Goal: Contribute content

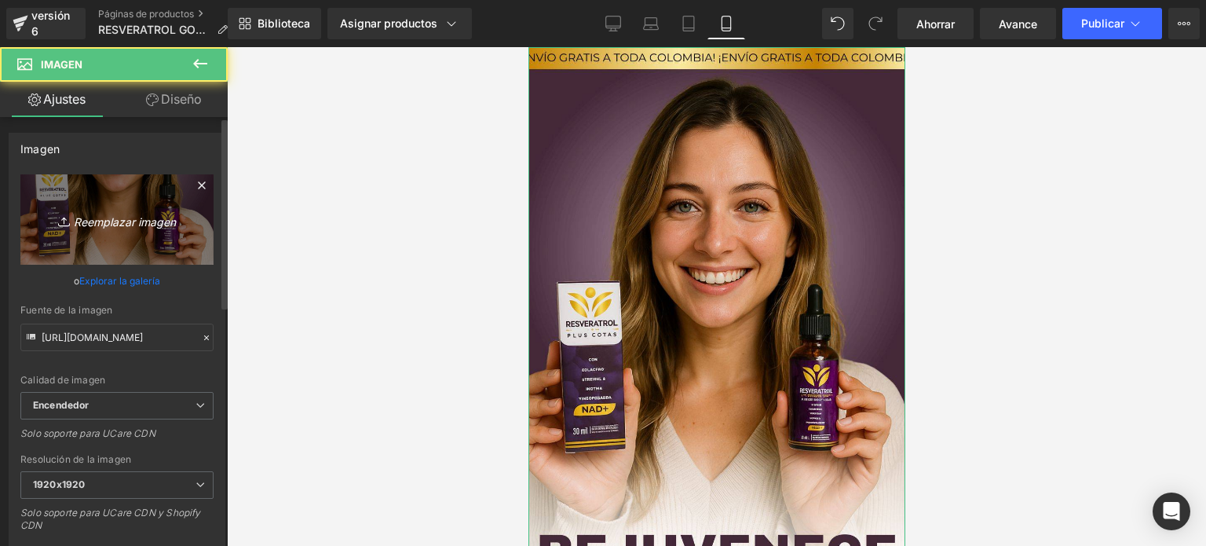
scroll to position [314, 0]
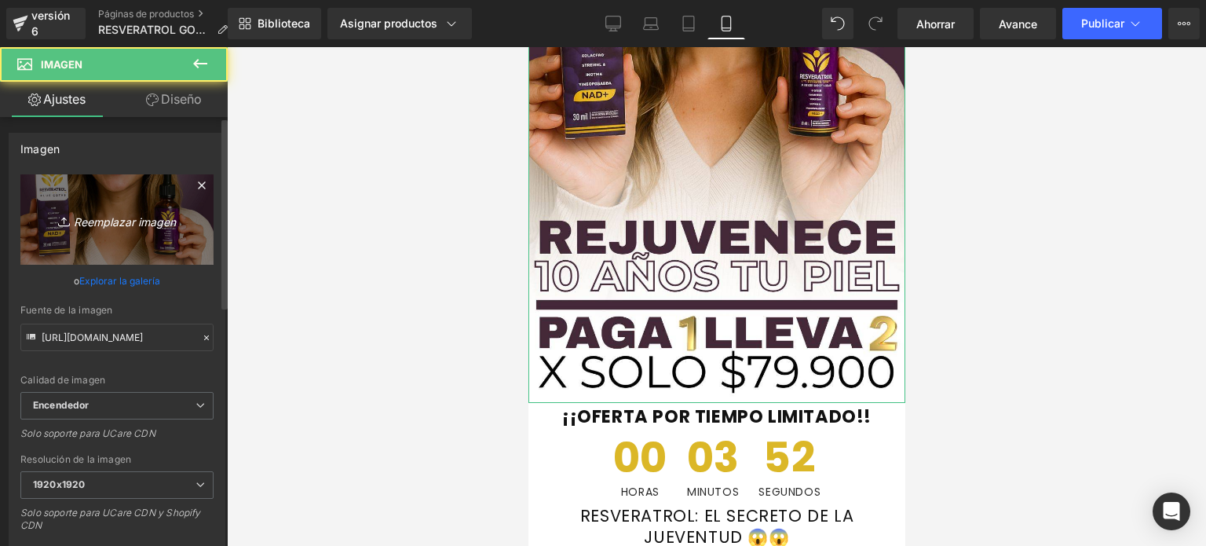
click at [155, 199] on link "Reemplazar imagen" at bounding box center [116, 219] width 193 height 90
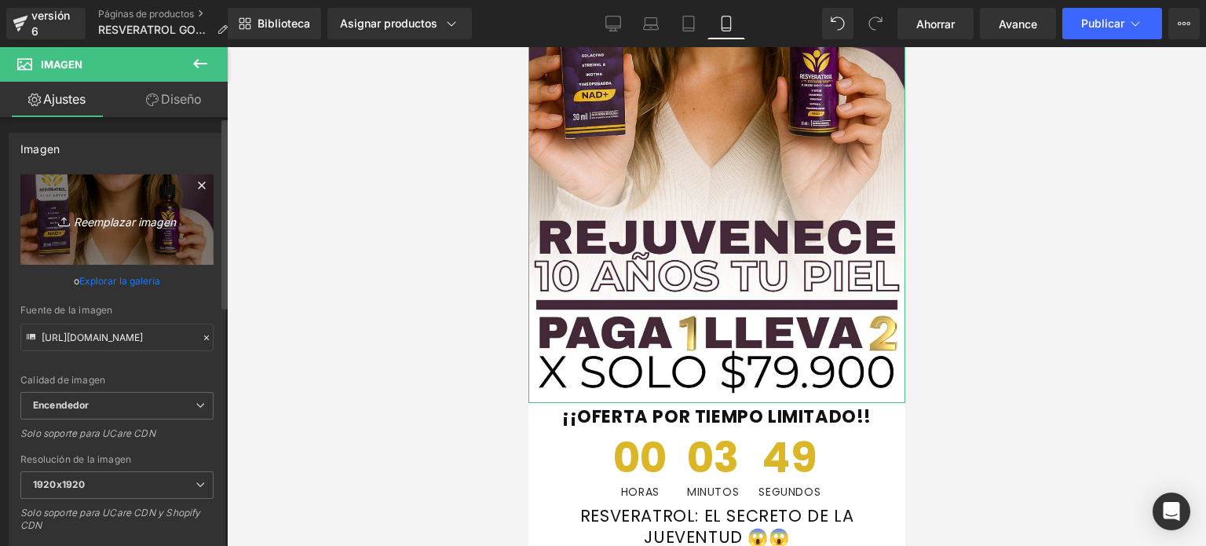
type input "C:\fakepath\WhatsApp Image [DATE] 4.23.19 PM.jpeg"
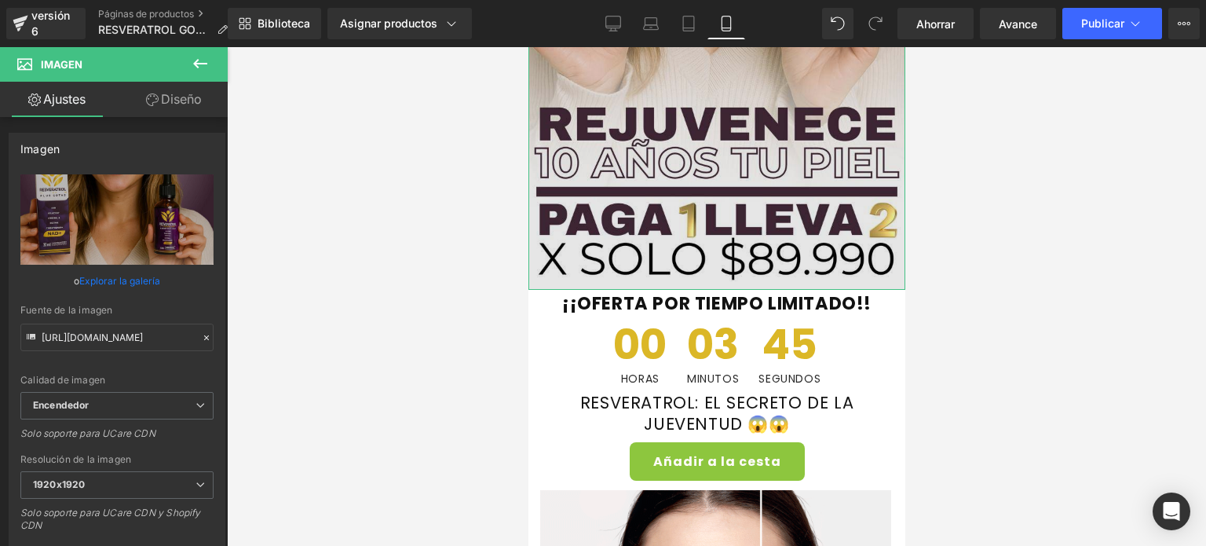
type input "[URL][DOMAIN_NAME]"
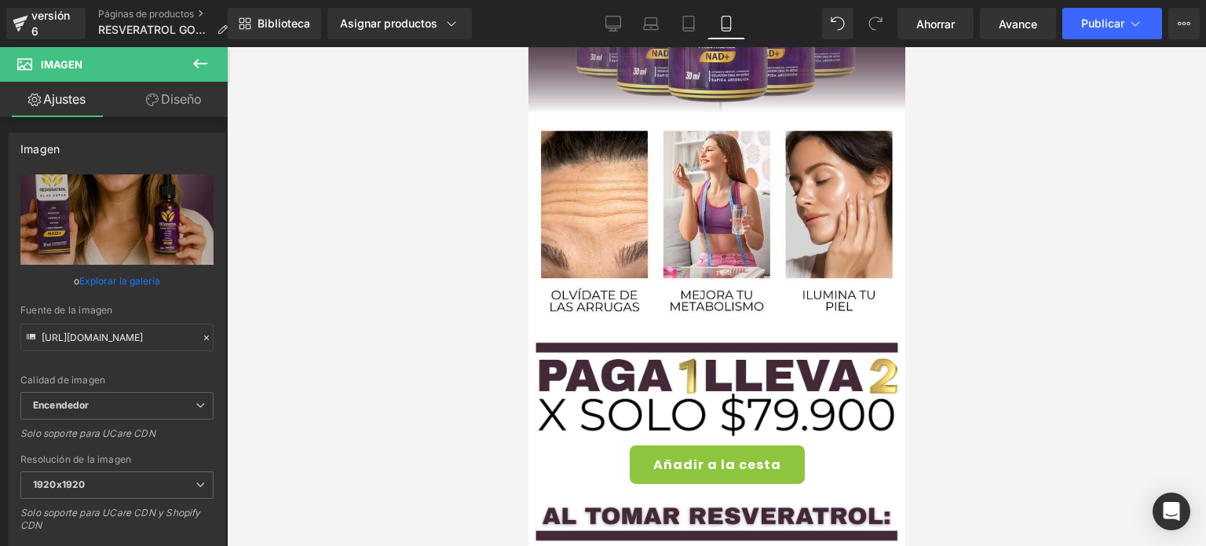
scroll to position [1554, 0]
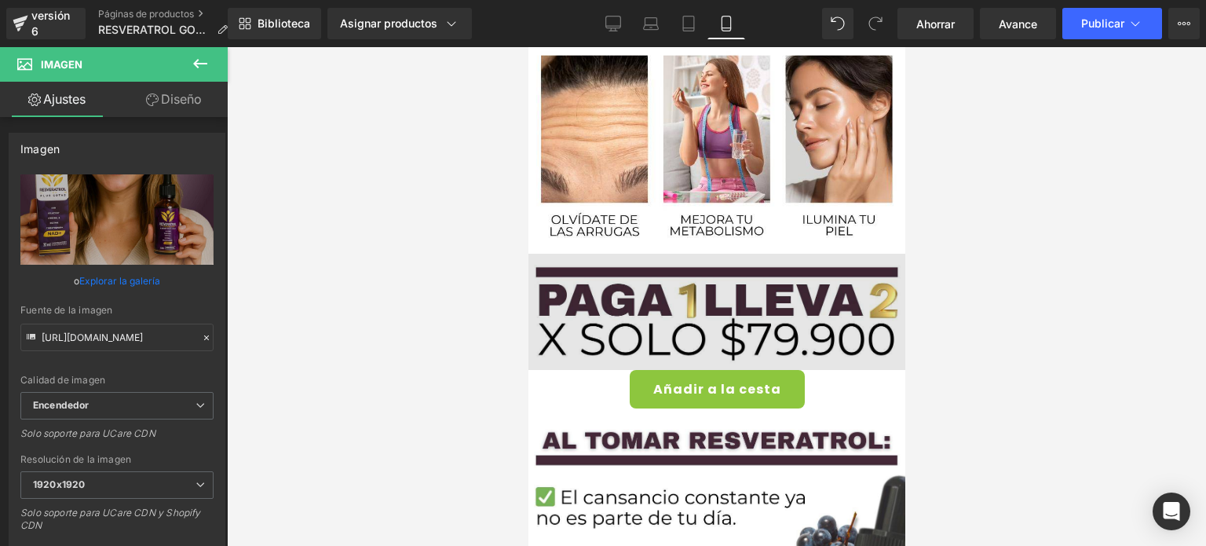
click at [713, 272] on img at bounding box center [715, 312] width 377 height 116
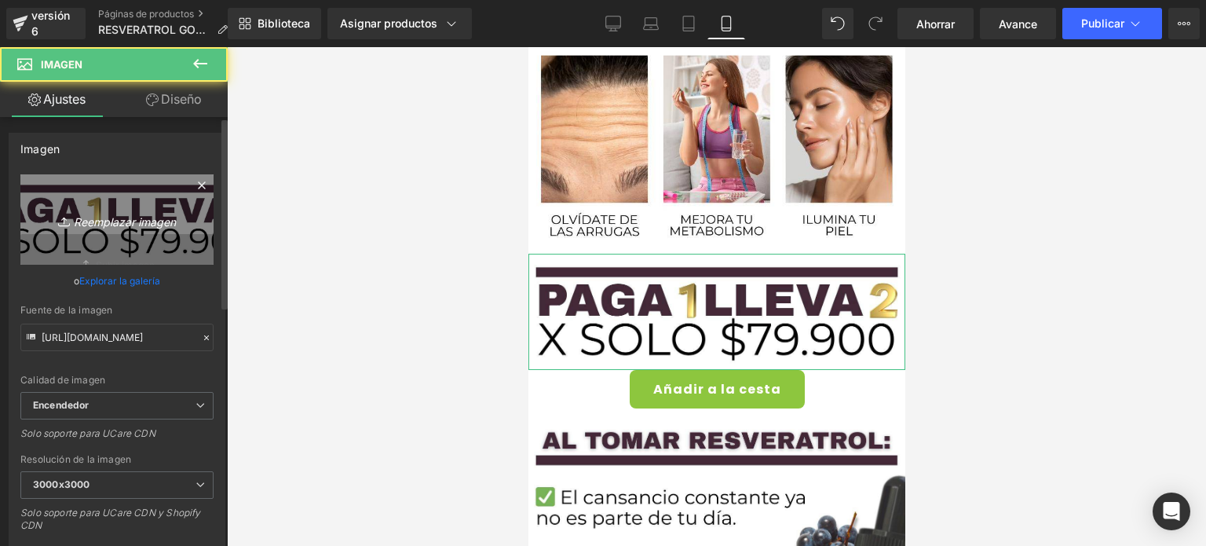
click at [170, 220] on font "Reemplazar imagen" at bounding box center [125, 220] width 102 height 13
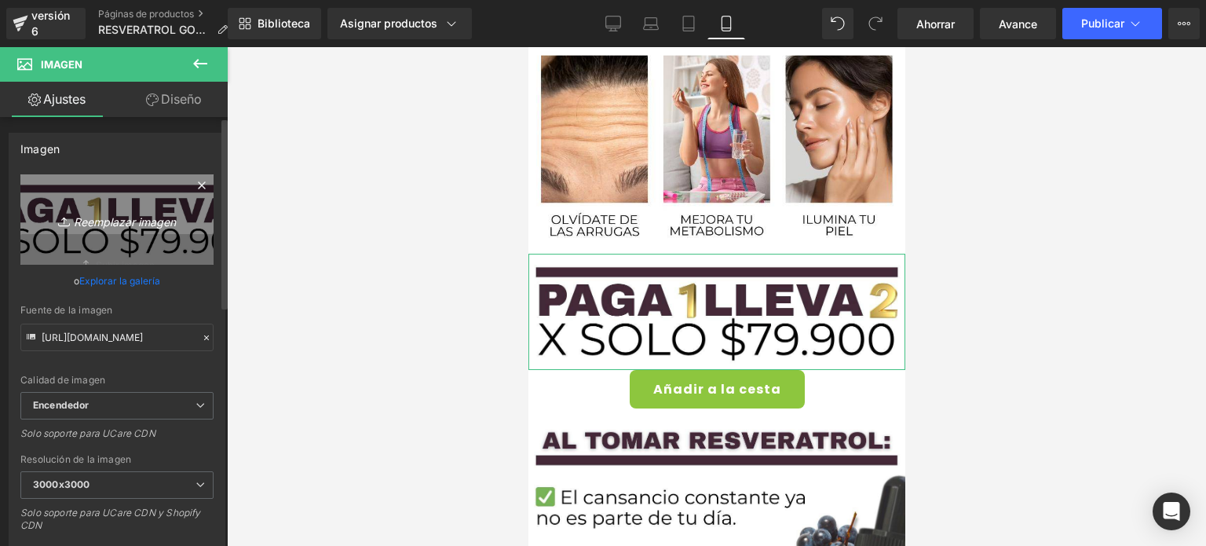
type input "C:\fakepath\WhatsApp Image [DATE] 4.23.18 PM.jpeg"
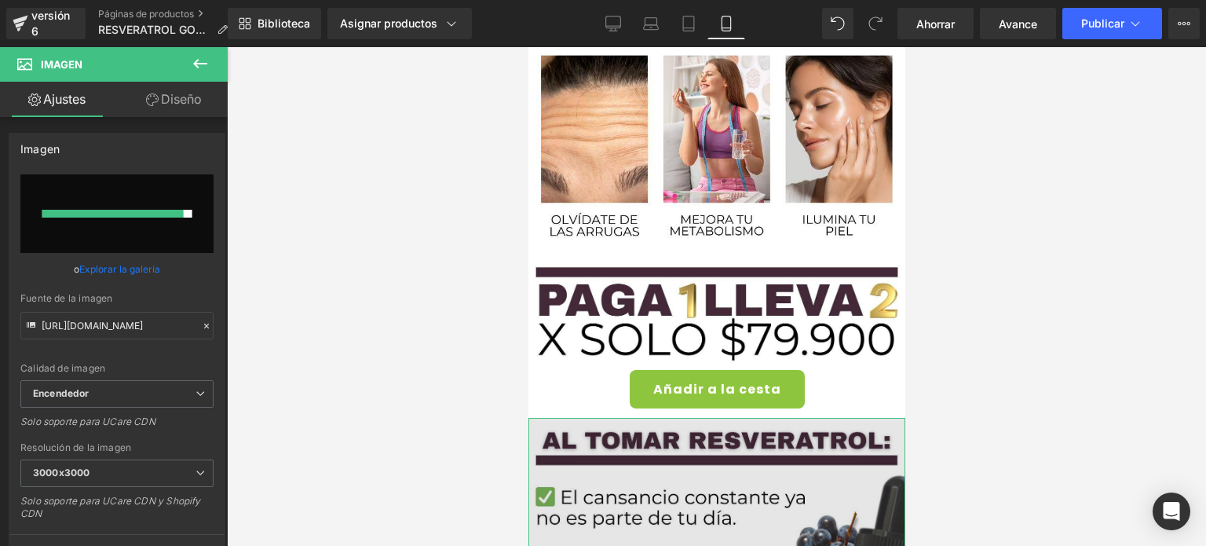
type input "[URL][DOMAIN_NAME]"
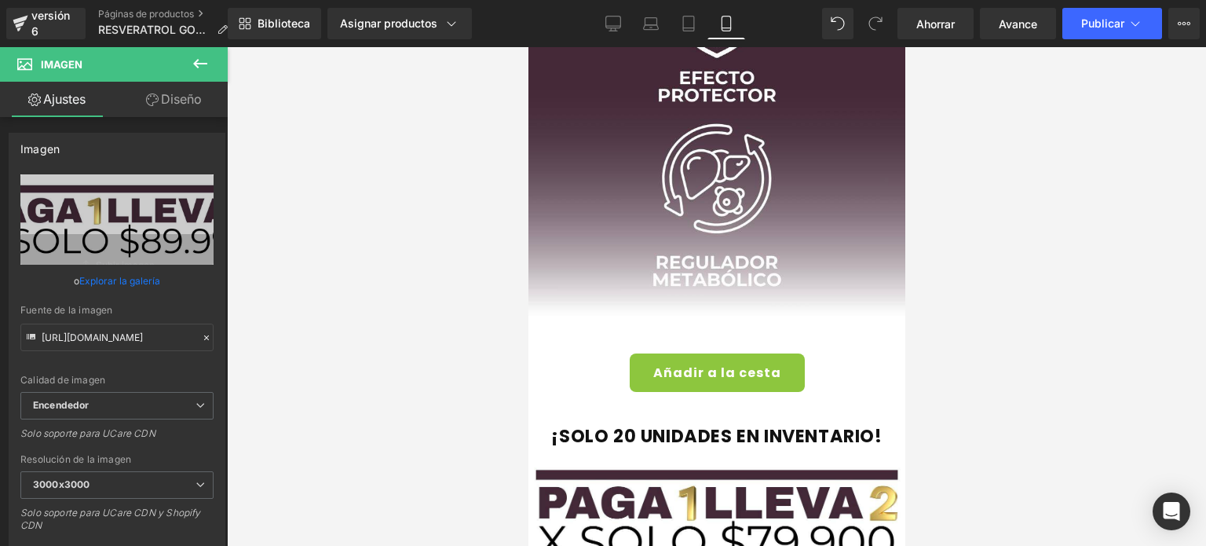
scroll to position [3397, 0]
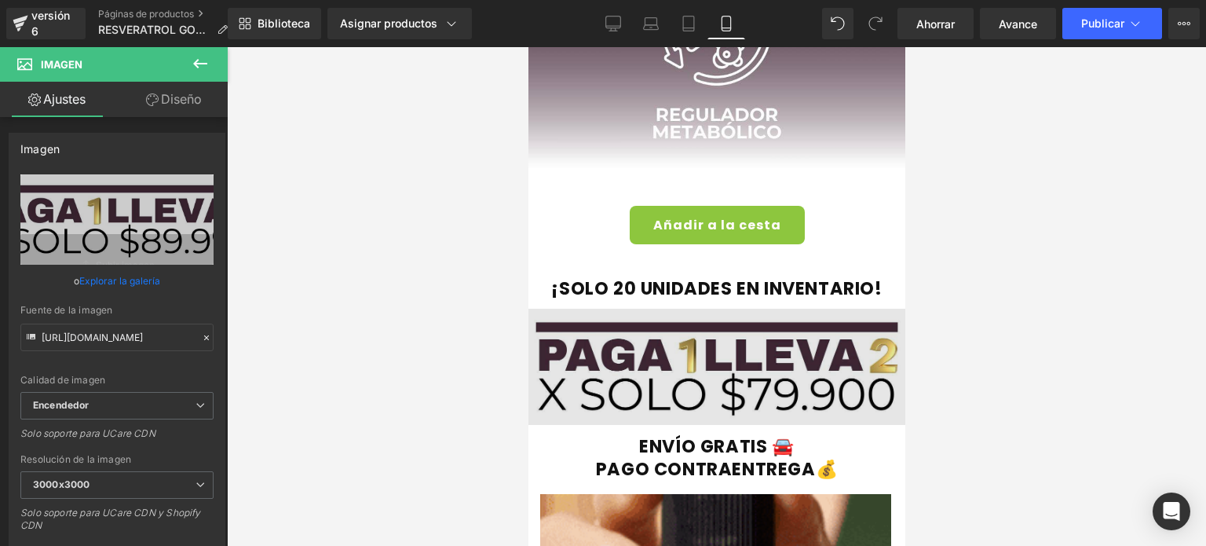
click at [635, 308] on img at bounding box center [715, 371] width 377 height 126
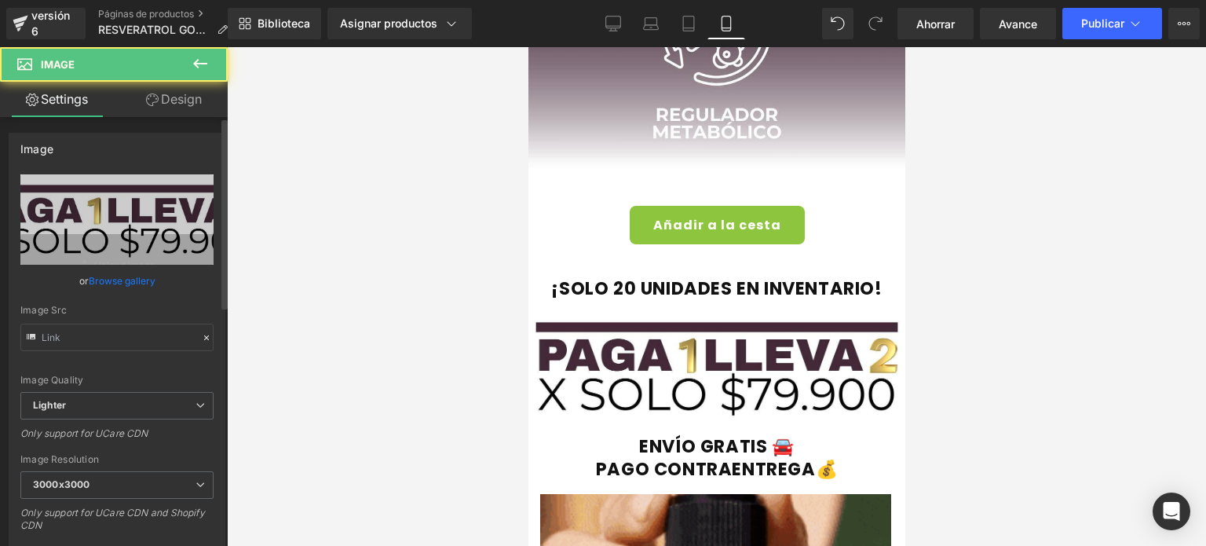
type input "[URL][DOMAIN_NAME]"
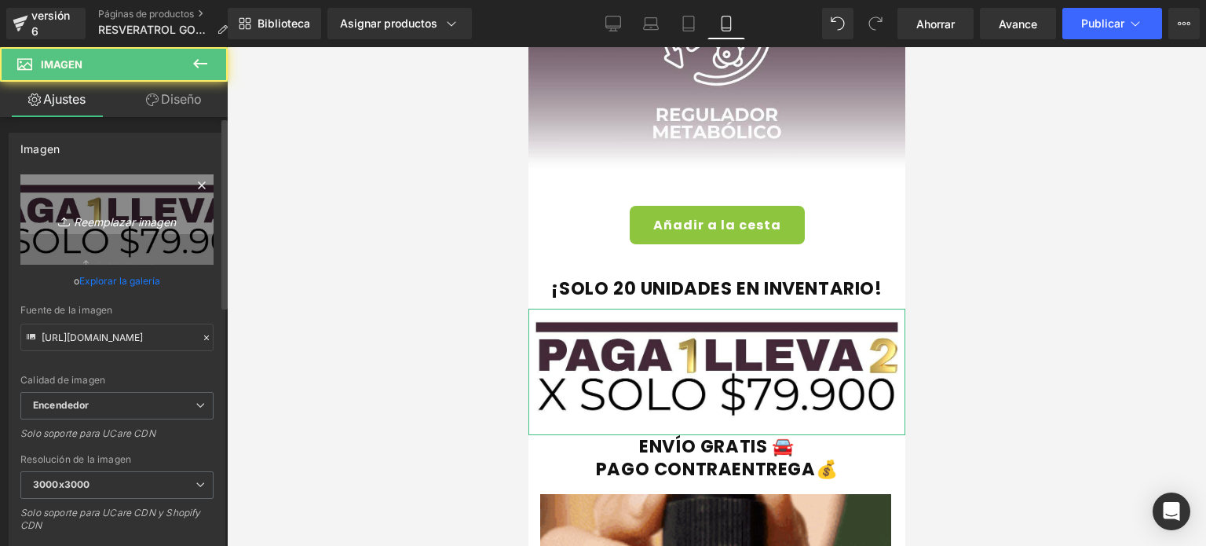
click at [147, 228] on icon "Reemplazar imagen" at bounding box center [117, 220] width 126 height 20
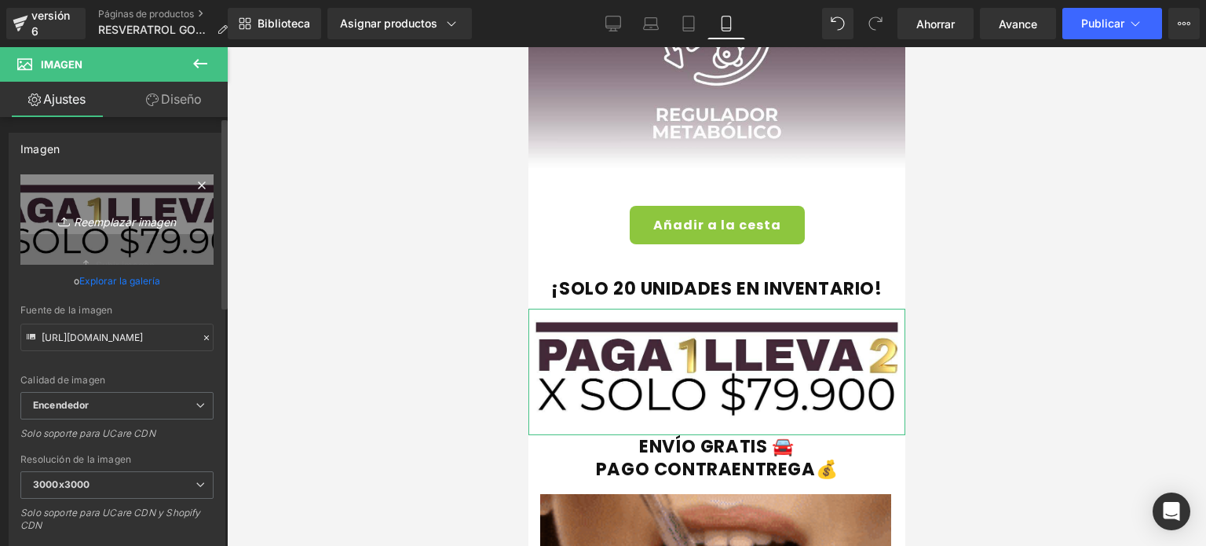
type input "C:\fakepath\WhatsApp Image [DATE] 4.23.18 PM.jpeg"
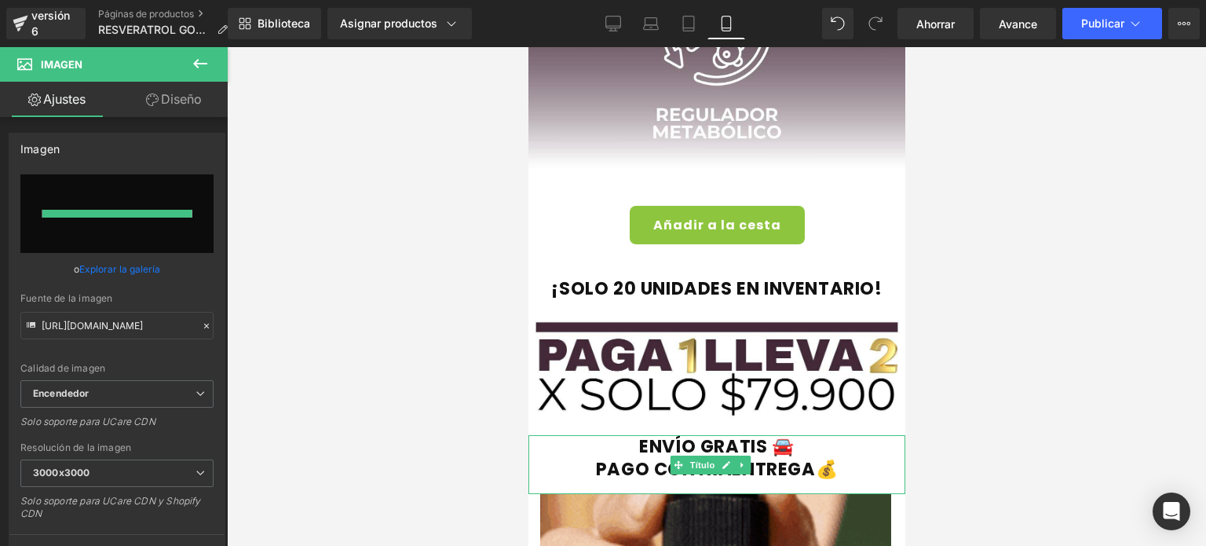
type input "[URL][DOMAIN_NAME]"
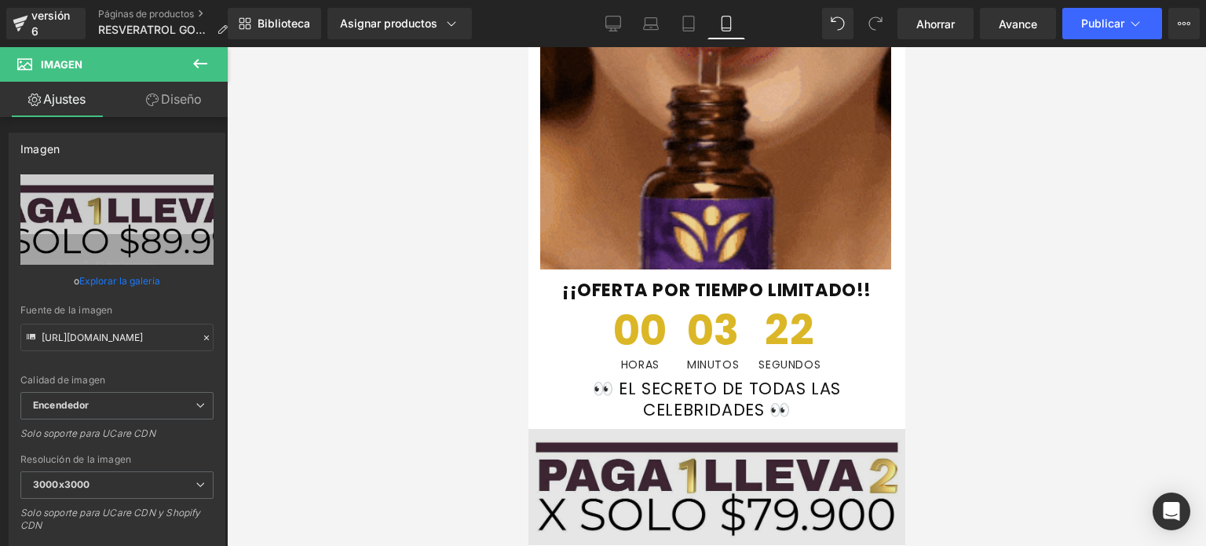
scroll to position [3974, 0]
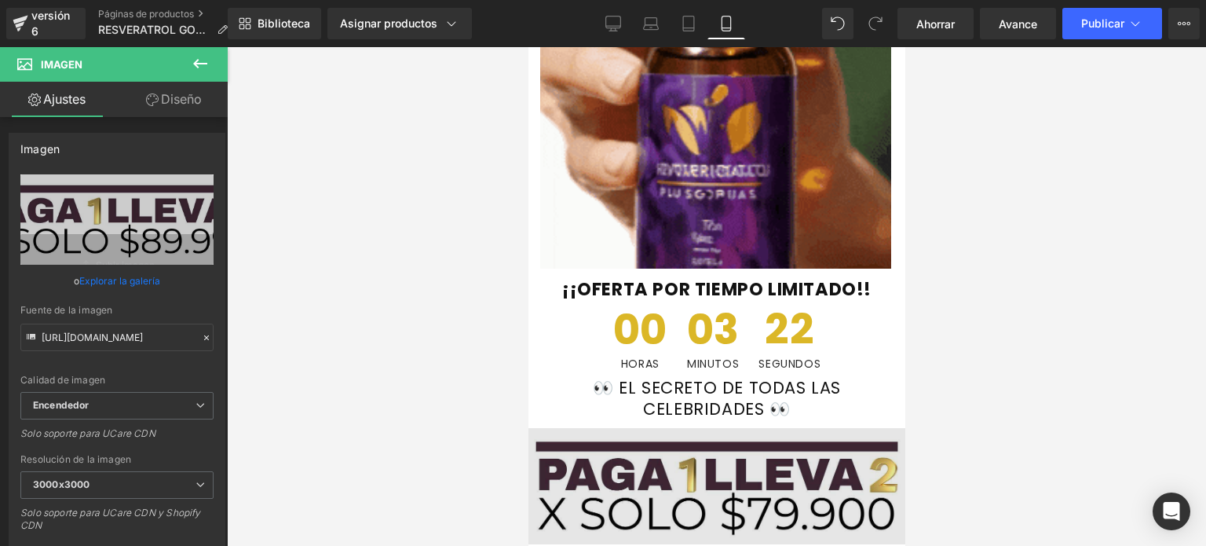
click at [691, 428] on img at bounding box center [715, 486] width 377 height 116
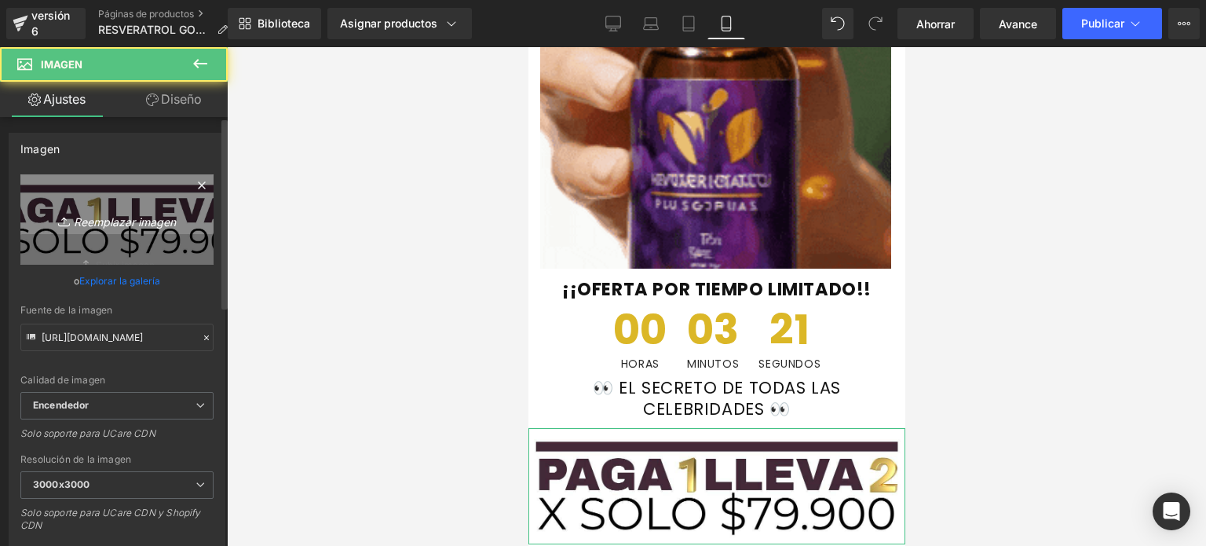
click at [162, 216] on font "Reemplazar imagen" at bounding box center [125, 220] width 102 height 13
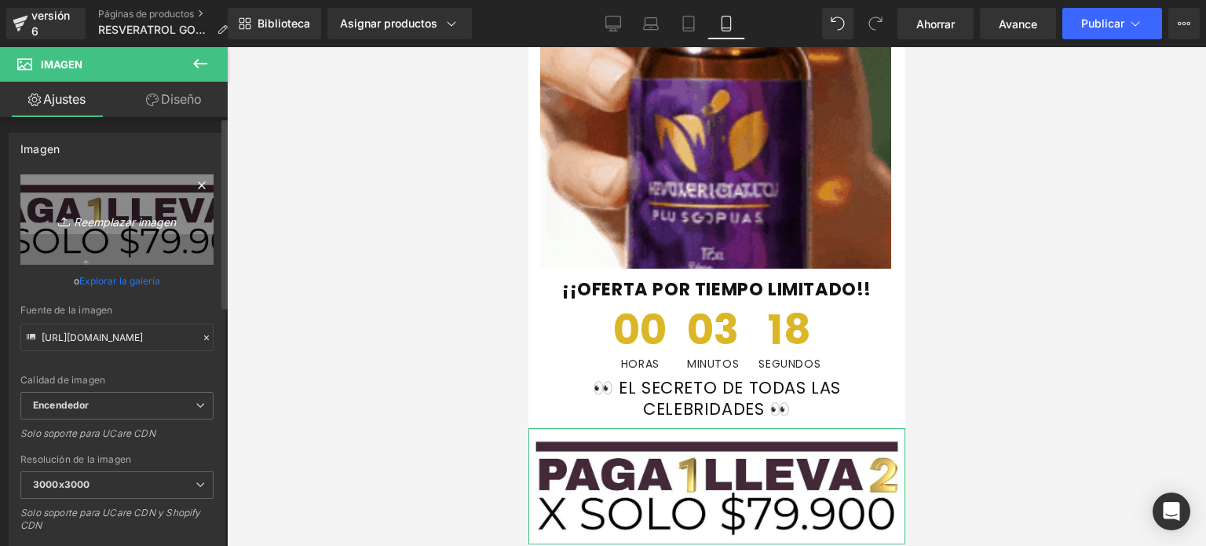
type input "C:\fakepath\WhatsApp Image [DATE] 4.23.18 PM.jpeg"
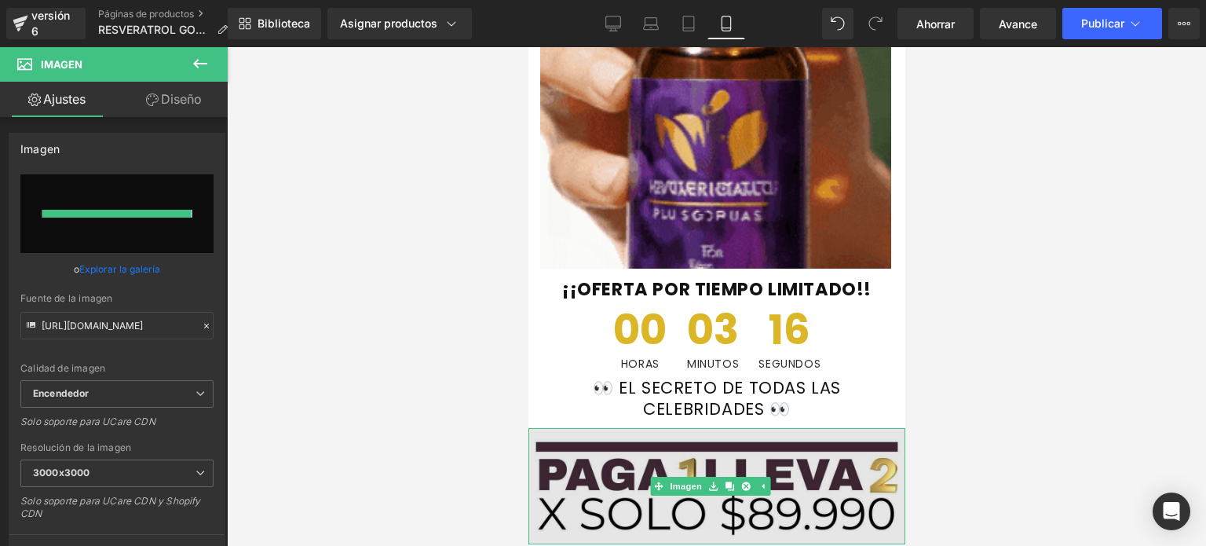
type input "[URL][DOMAIN_NAME]"
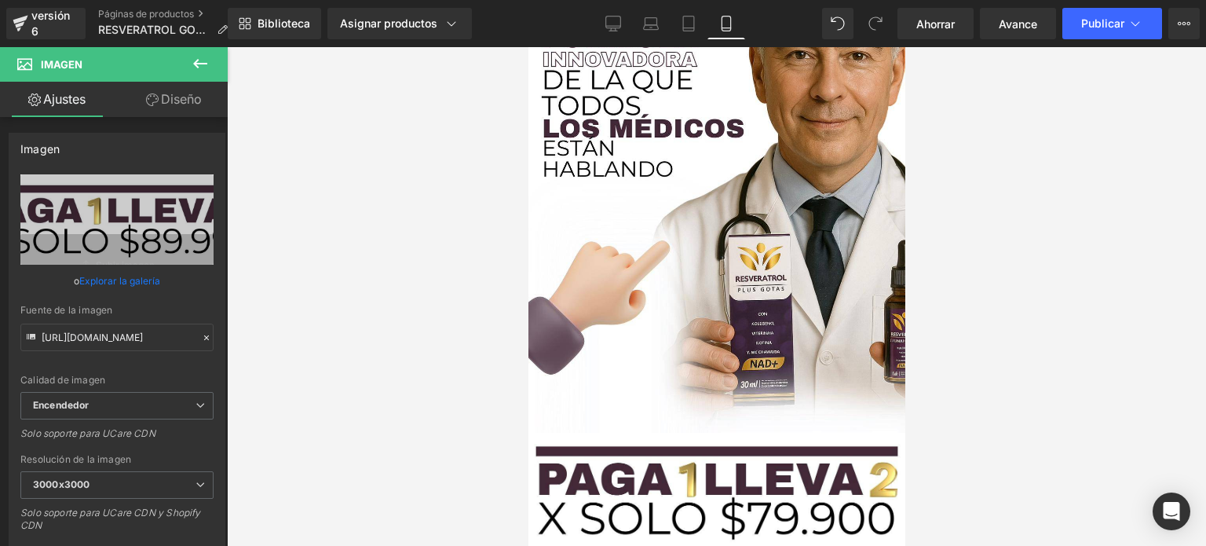
scroll to position [5367, 0]
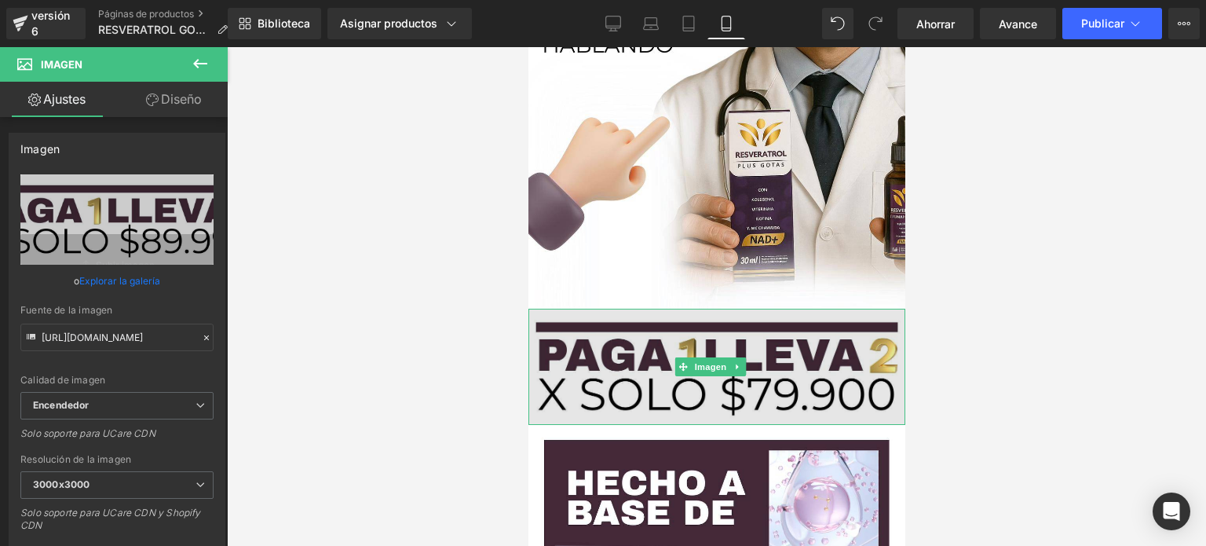
click at [615, 308] on img at bounding box center [715, 366] width 377 height 116
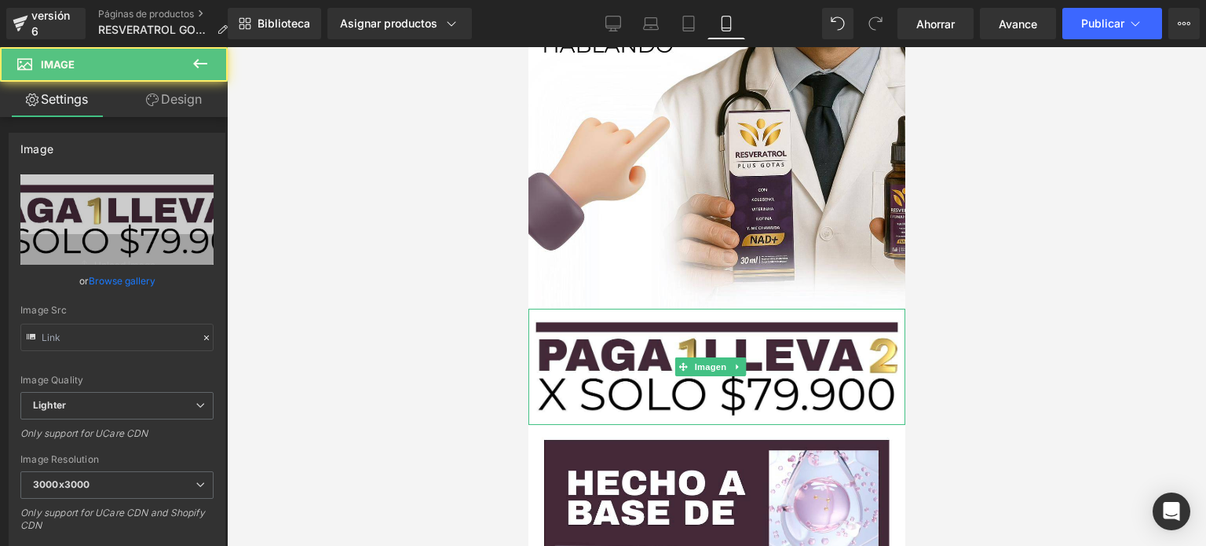
type input "[URL][DOMAIN_NAME]"
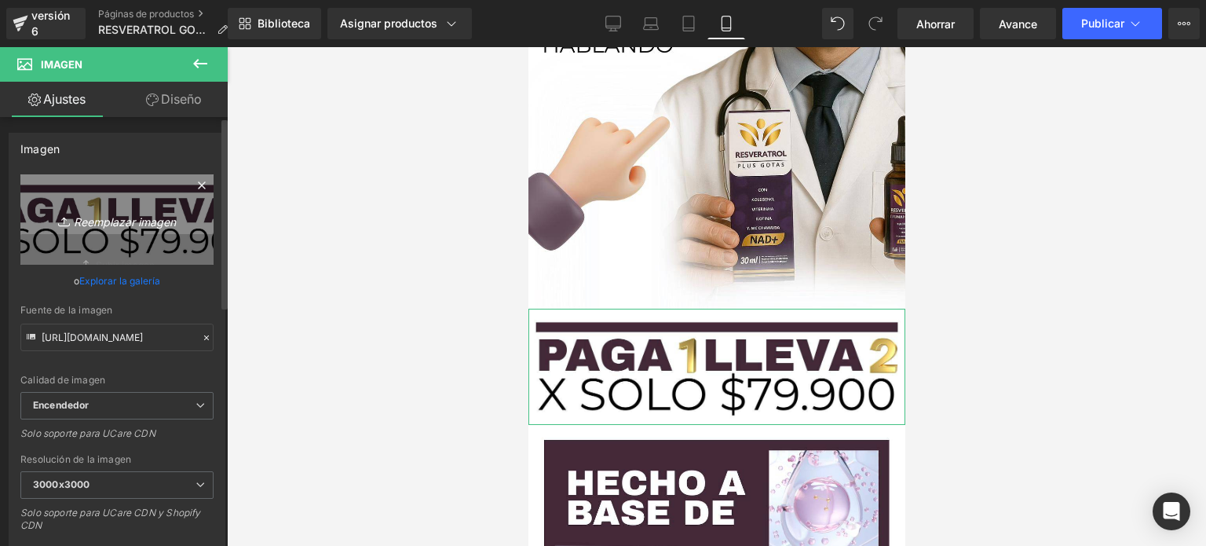
click at [161, 228] on icon "Reemplazar imagen" at bounding box center [117, 220] width 126 height 20
type input "C:\fakepath\WhatsApp Image [DATE] 4.23.18 PM.jpeg"
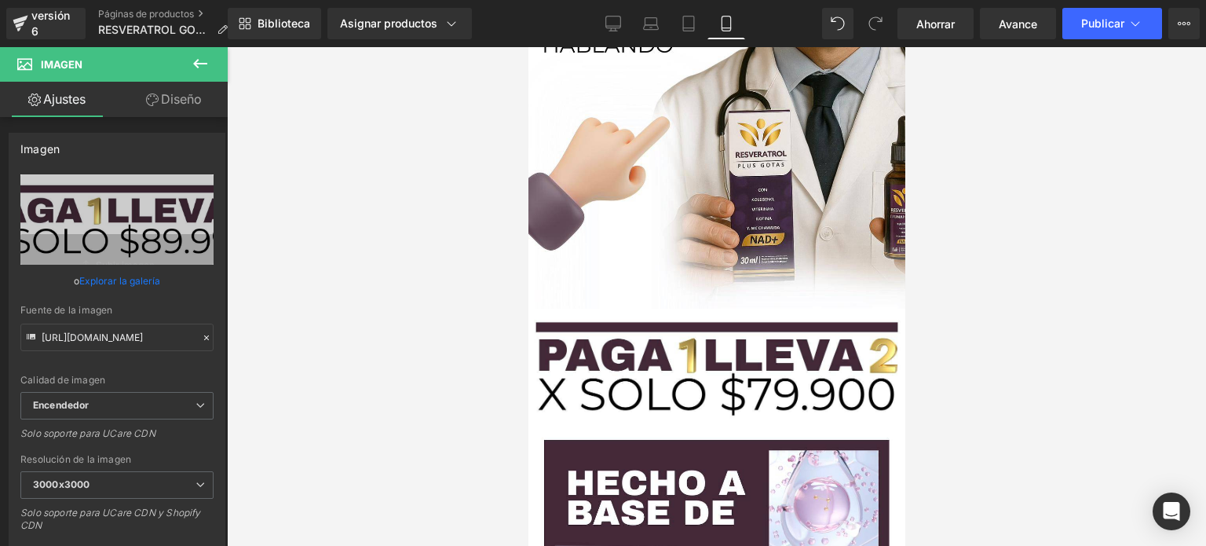
type input "[URL][DOMAIN_NAME]"
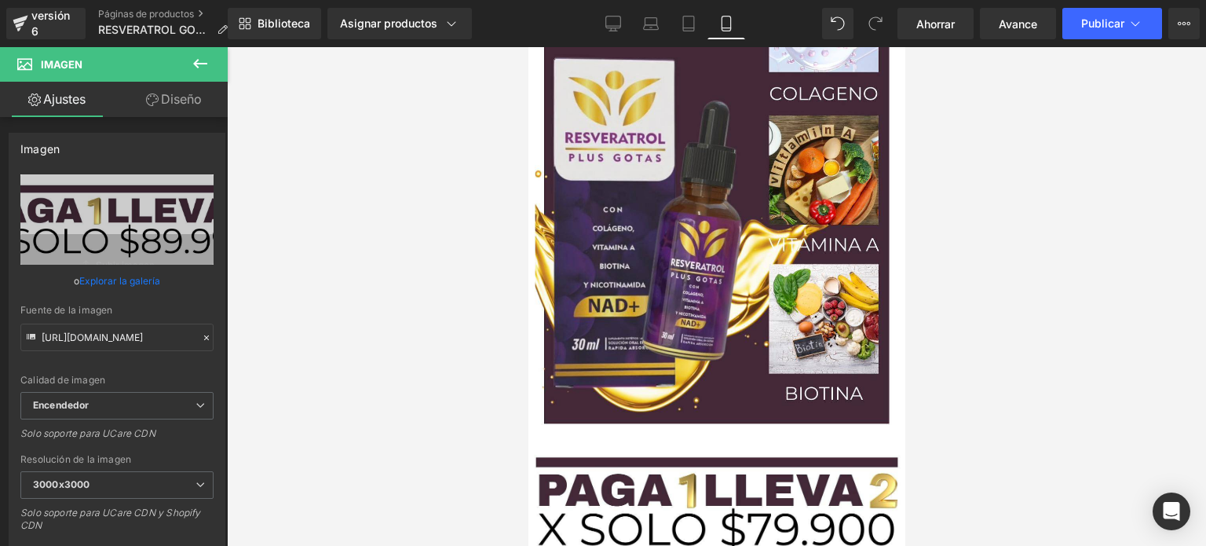
scroll to position [5855, 0]
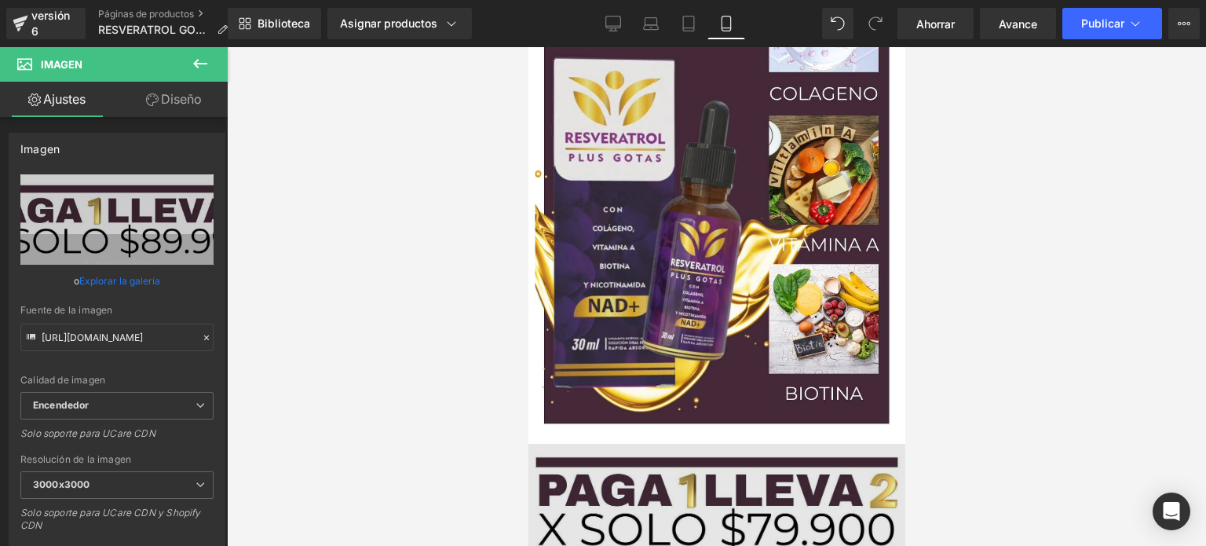
click at [666, 443] on img at bounding box center [715, 501] width 377 height 116
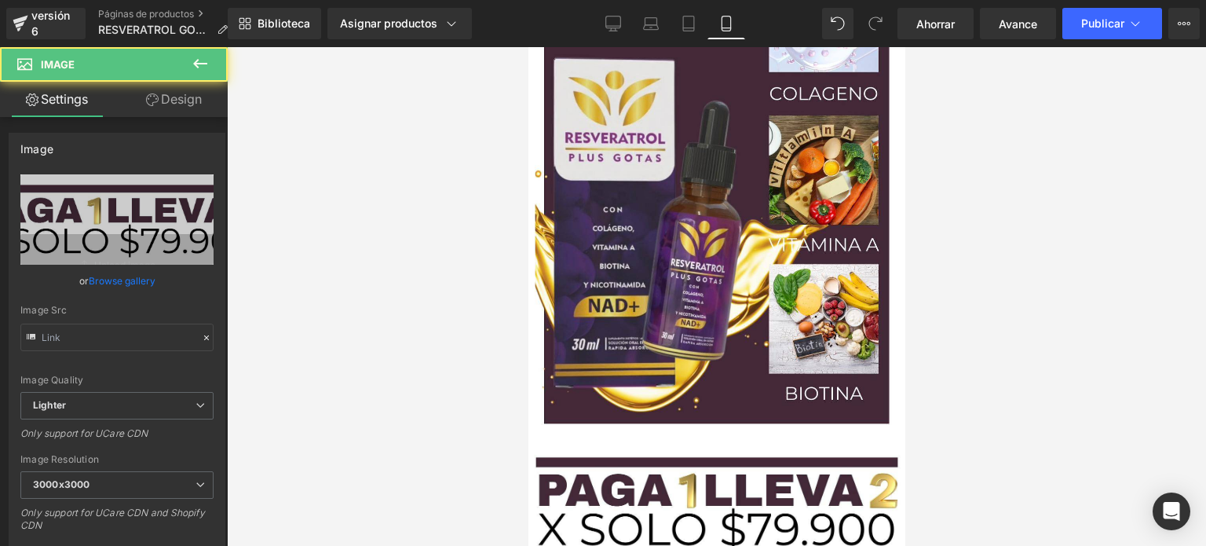
type input "[URL][DOMAIN_NAME]"
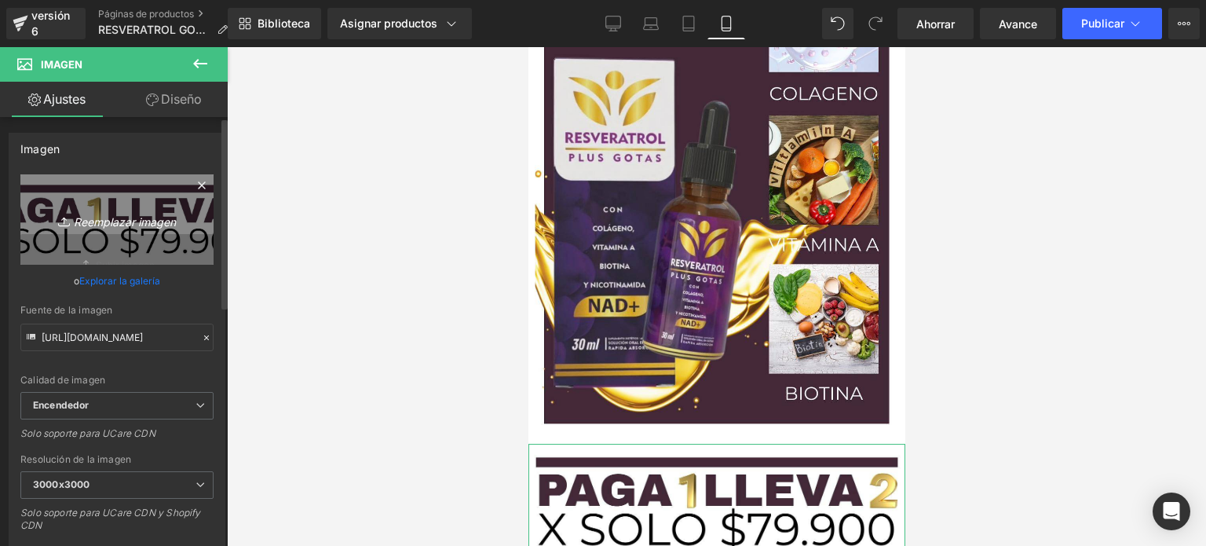
type input "C:\fakepath\WhatsApp Image [DATE] 4.23.18 PM.jpeg"
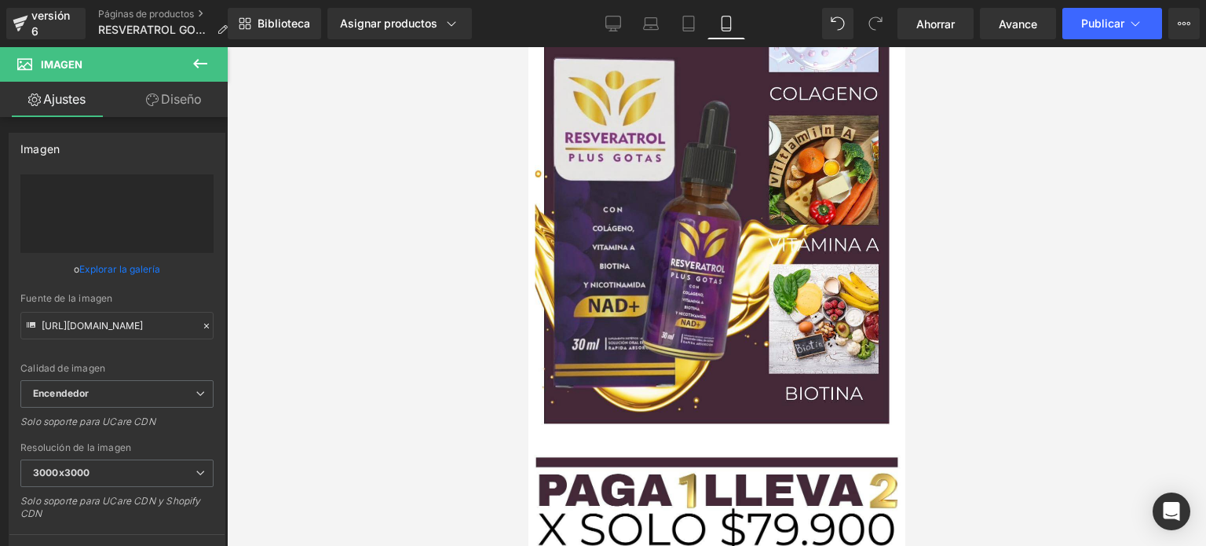
type input "[URL][DOMAIN_NAME]"
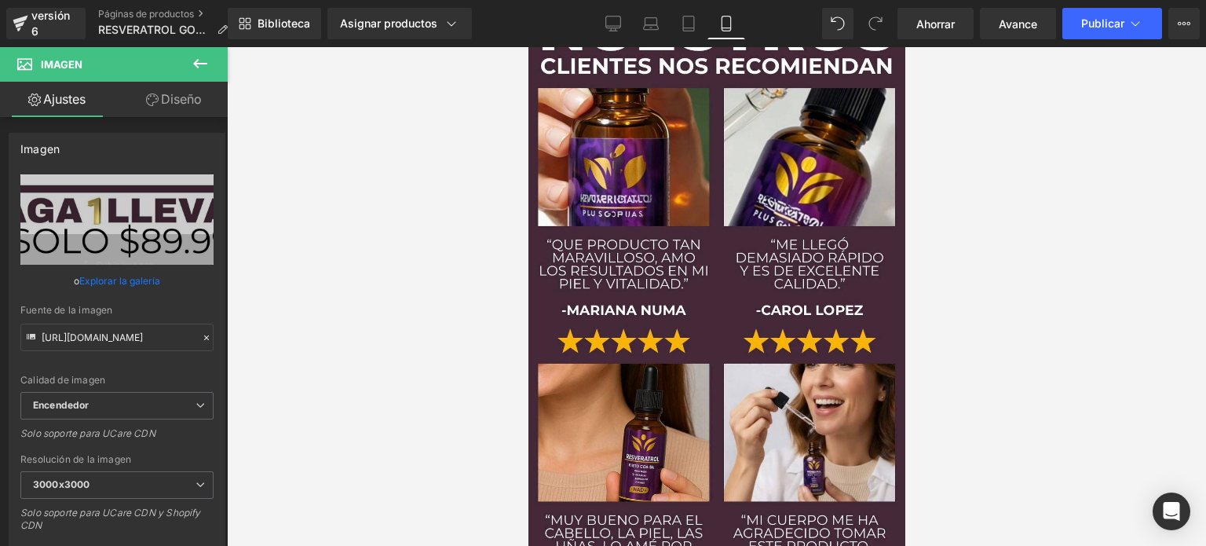
scroll to position [8378, 0]
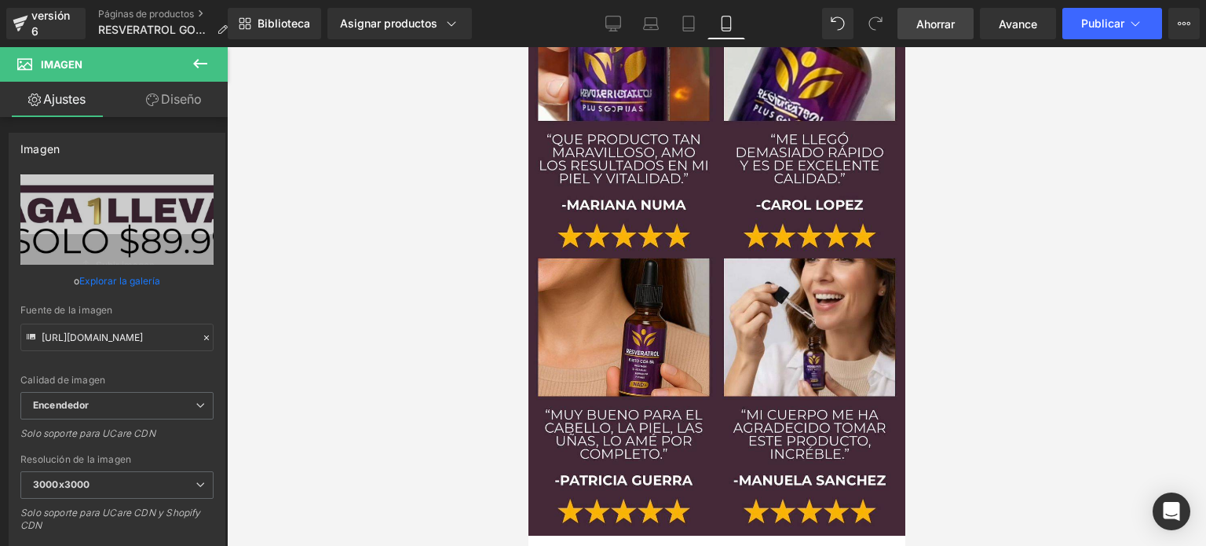
click at [940, 21] on font "Ahorrar" at bounding box center [935, 23] width 38 height 13
click at [1005, 35] on link "Avance" at bounding box center [1018, 23] width 76 height 31
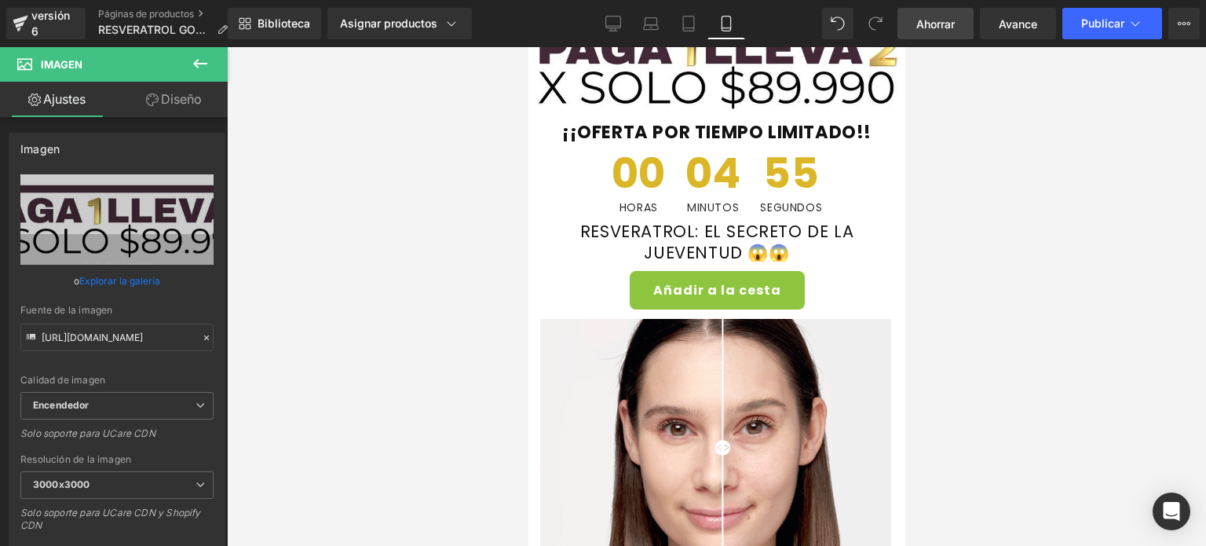
scroll to position [0, 0]
